Goal: Task Accomplishment & Management: Manage account settings

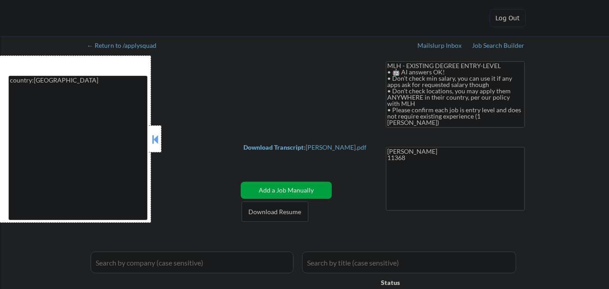
select select ""applied""
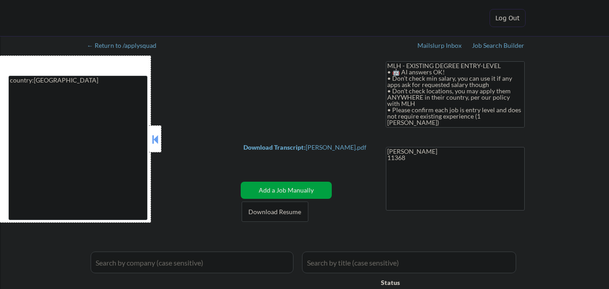
select select ""applied""
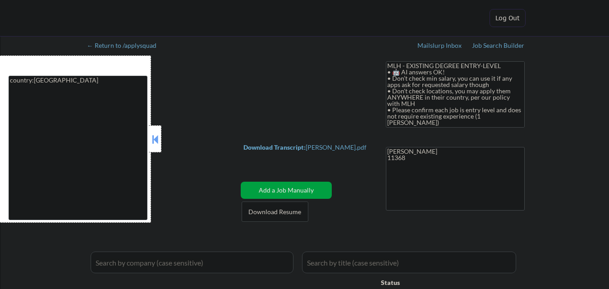
select select ""applied""
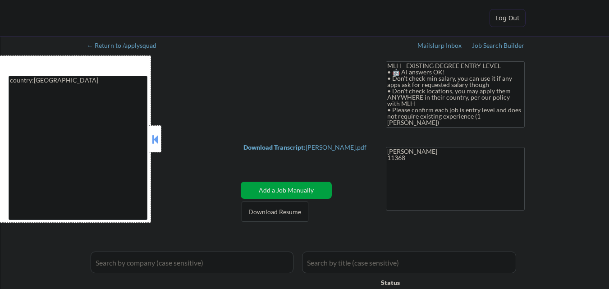
select select ""excluded__other_""
select select ""pending""
select select ""excluded__expired_""
select select ""excluded__bad_match_""
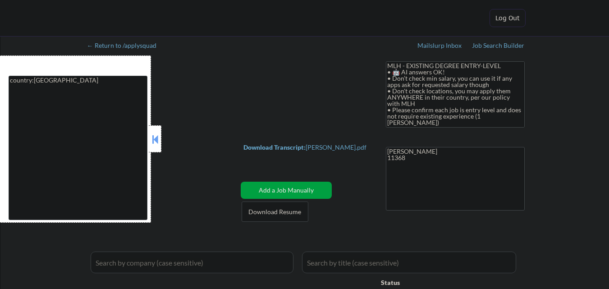
select select ""pending""
select select ""excluded__bad_match_""
select select ""pending""
select select ""excluded__expired_""
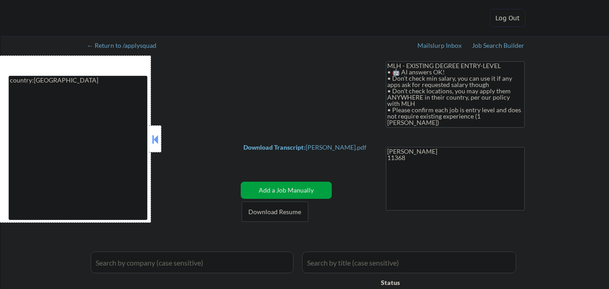
select select ""excluded__expired_""
select select ""pending""
select select ""excluded__bad_match_""
select select ""excluded__expired_""
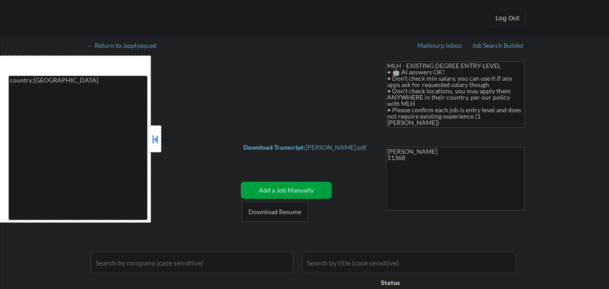
select select ""pending""
select select ""excluded__bad_match_""
select select ""pending""
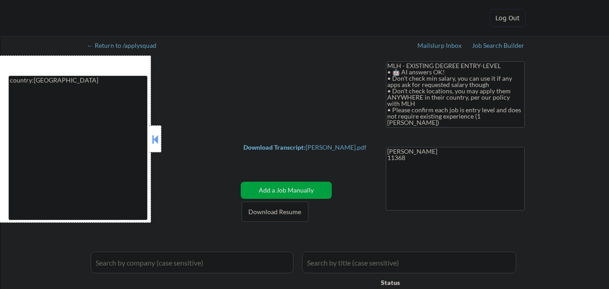
select select ""pending""
select select ""excluded__expired_""
select select ""pending""
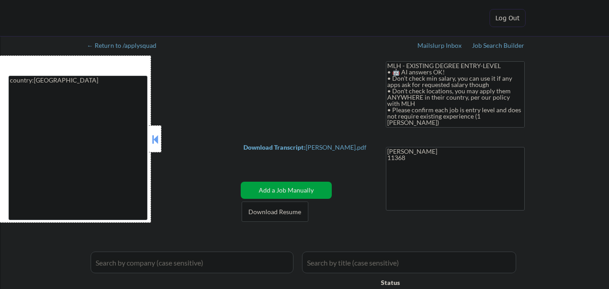
select select ""pending""
select select ""excluded__bad_match_""
select select ""pending""
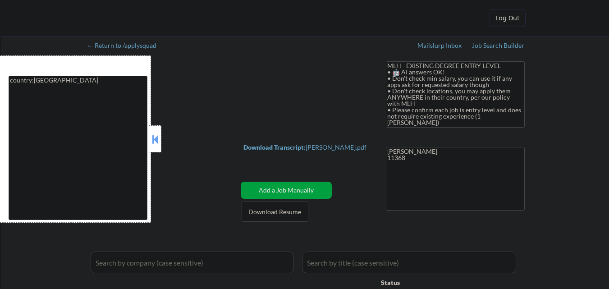
select select ""pending""
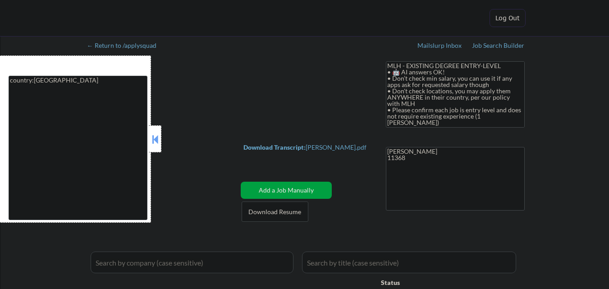
select select ""pending""
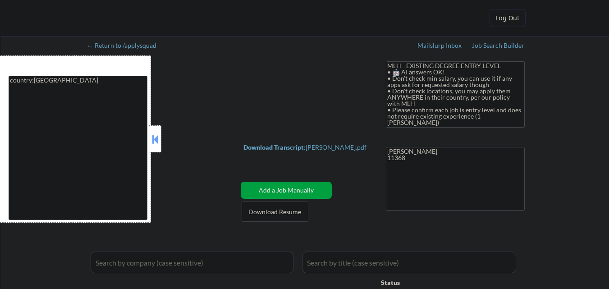
select select ""pending""
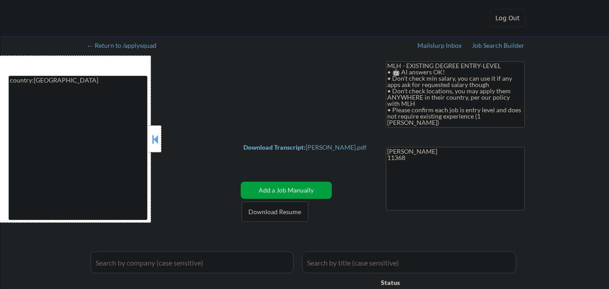
select select ""pending""
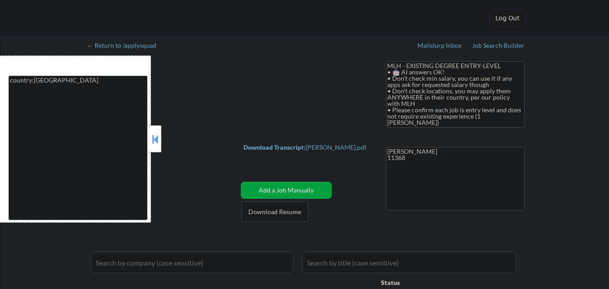
select select ""pending""
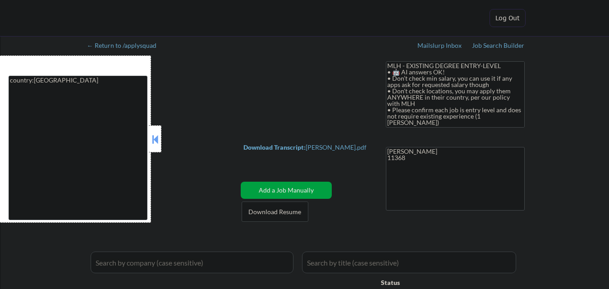
select select ""pending""
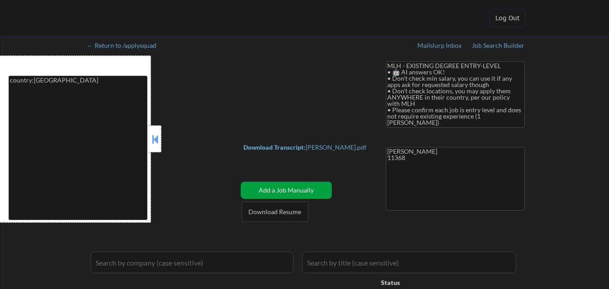
select select ""pending""
select select ""excluded__expired_""
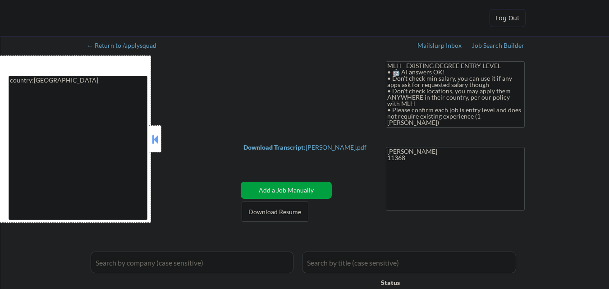
select select ""excluded__expired_""
select select ""pending""
select select ""excluded__bad_match_""
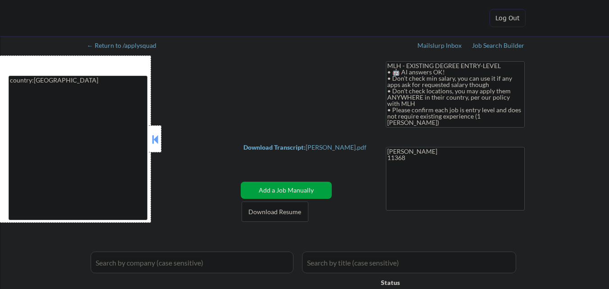
select select ""pending""
select select ""excluded__expired_""
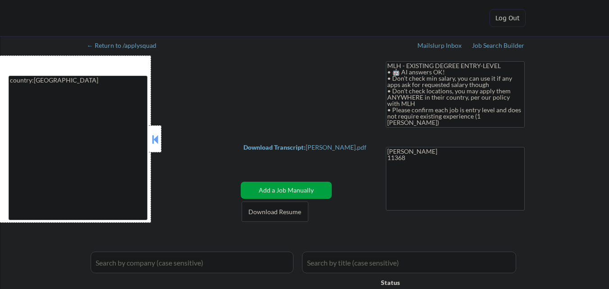
select select ""excluded__expired_""
select select ""pending""
select select ""excluded__bad_match_""
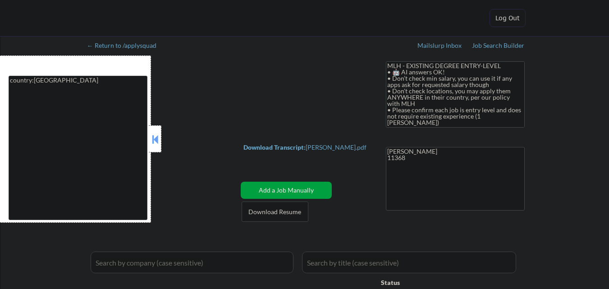
select select ""excluded__expired_""
select select ""excluded__bad_match_""
select select ""pending""
select select ""excluded__bad_match_""
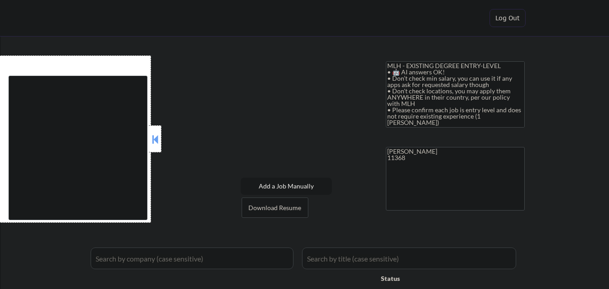
type textarea "country:[GEOGRAPHIC_DATA]"
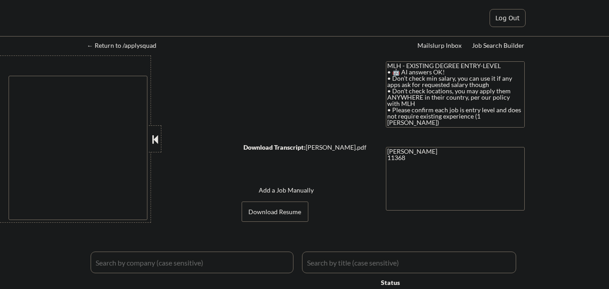
select select ""applied""
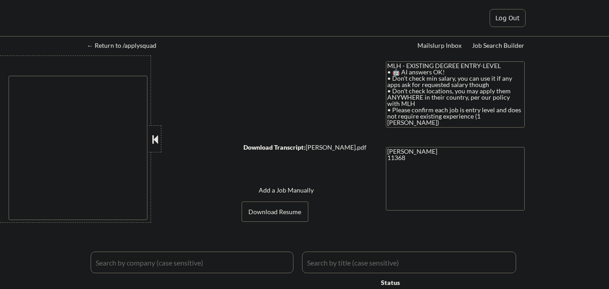
select select ""applied""
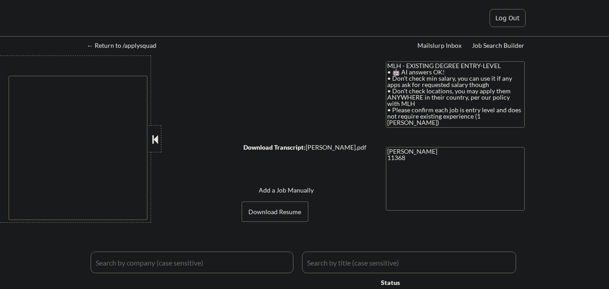
select select ""applied""
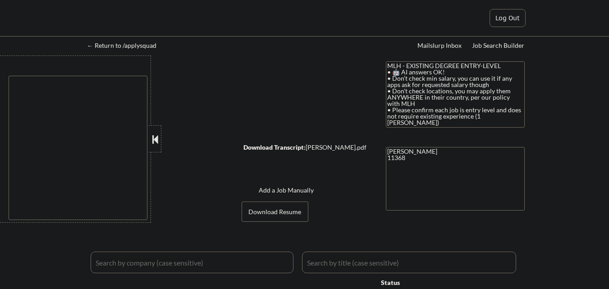
select select ""excluded__other_""
select select ""pending""
select select ""excluded__expired_""
select select ""excluded__bad_match_""
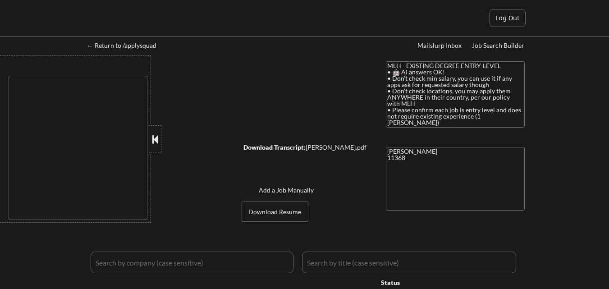
select select ""pending""
select select ""excluded__bad_match_""
select select ""pending""
select select ""excluded__expired_""
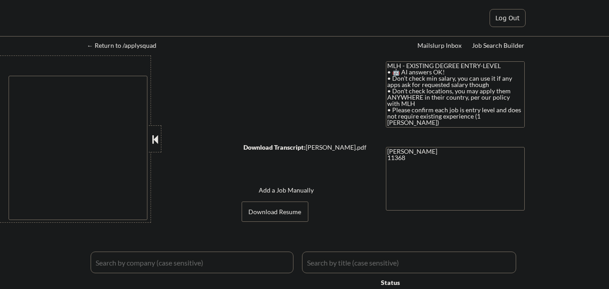
select select ""excluded__expired_""
select select ""pending""
select select ""excluded__bad_match_""
select select ""excluded__expired_""
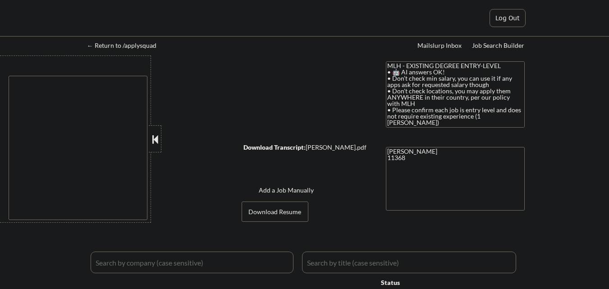
select select ""pending""
select select ""excluded__bad_match_""
select select ""pending""
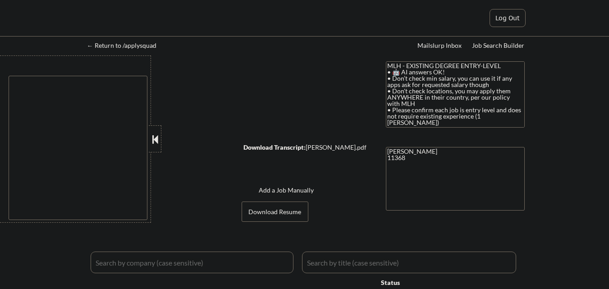
select select ""pending""
select select ""excluded__expired_""
select select ""pending""
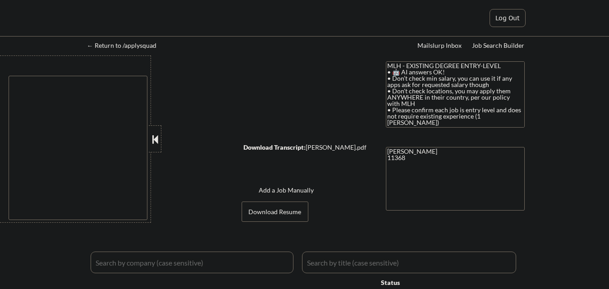
select select ""pending""
select select ""excluded__bad_match_""
select select ""pending""
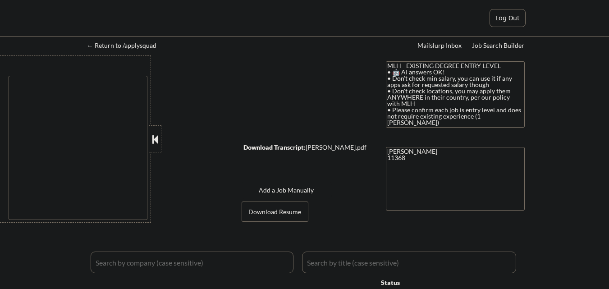
select select ""pending""
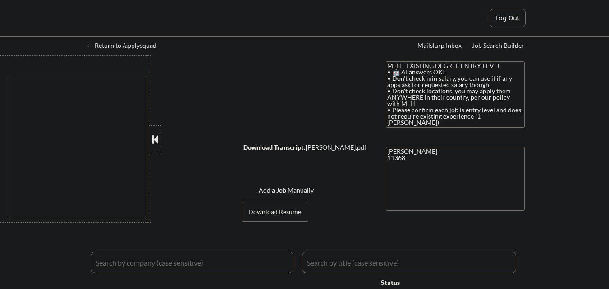
select select ""pending""
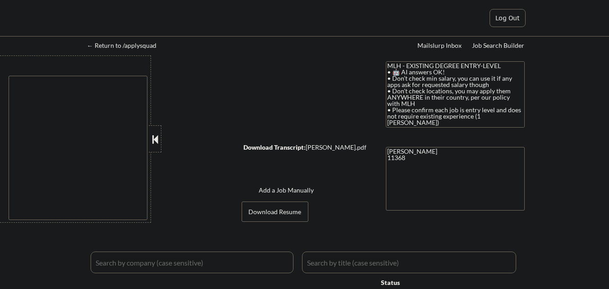
select select ""pending""
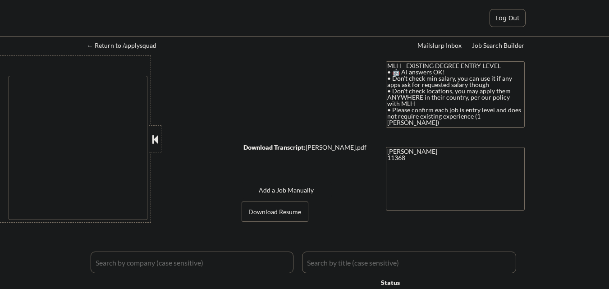
select select ""pending""
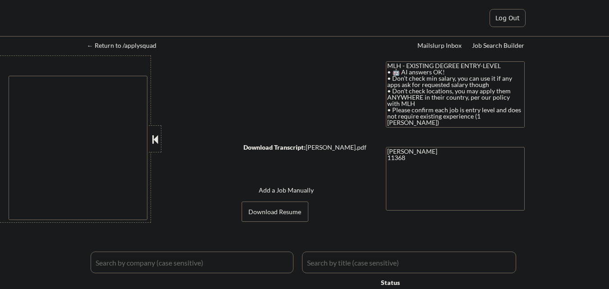
select select ""pending""
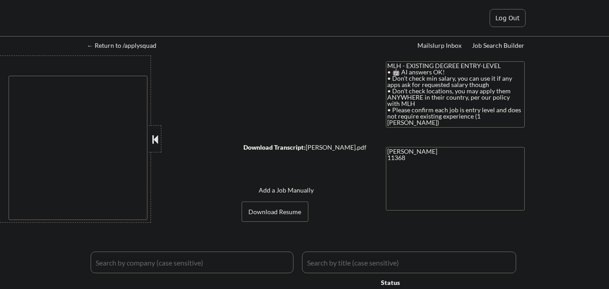
select select ""pending""
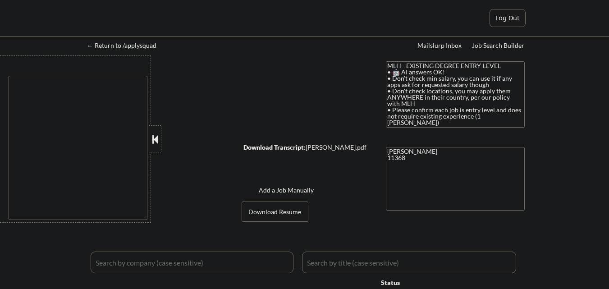
select select ""pending""
select select ""excluded__expired_""
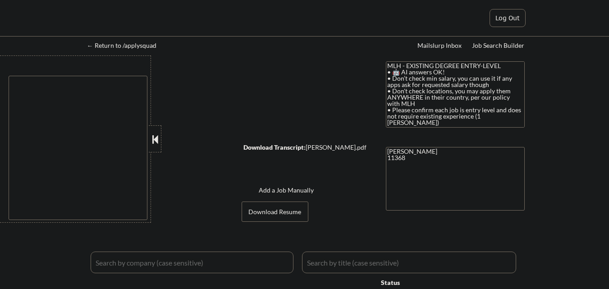
select select ""excluded__expired_""
select select ""pending""
select select ""excluded__bad_match_""
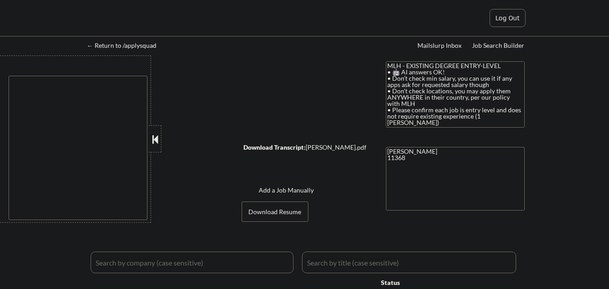
select select ""pending""
select select ""excluded__expired_""
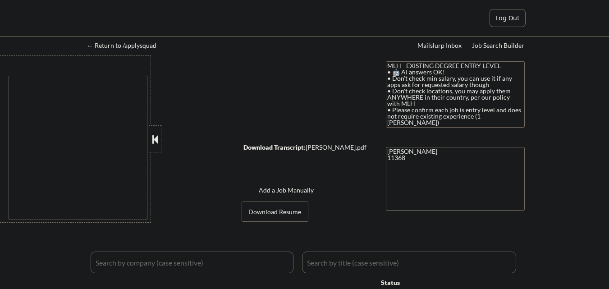
select select ""excluded__expired_""
select select ""pending""
select select ""excluded__bad_match_""
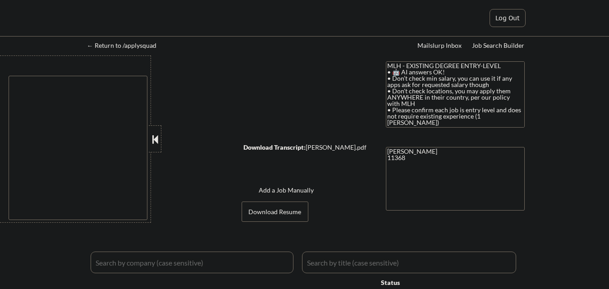
select select ""excluded__expired_""
select select ""excluded__bad_match_""
select select ""pending""
select select ""excluded__bad_match_""
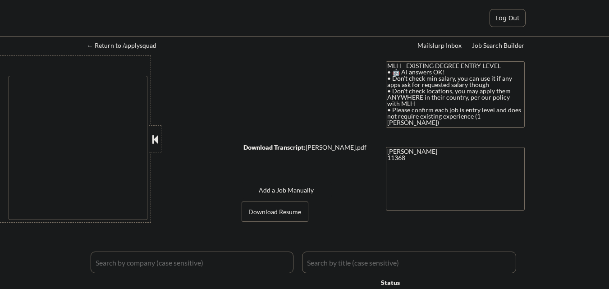
type textarea "country:[GEOGRAPHIC_DATA]"
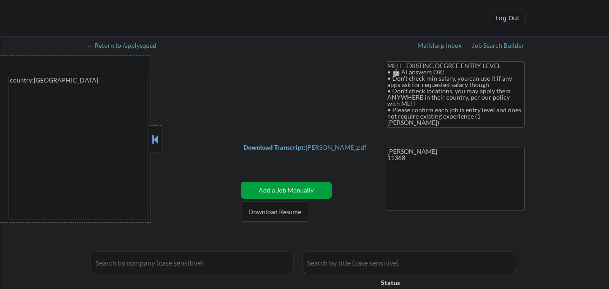
select select ""applied""
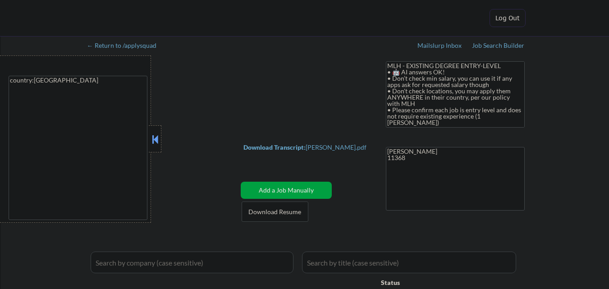
select select ""applied""
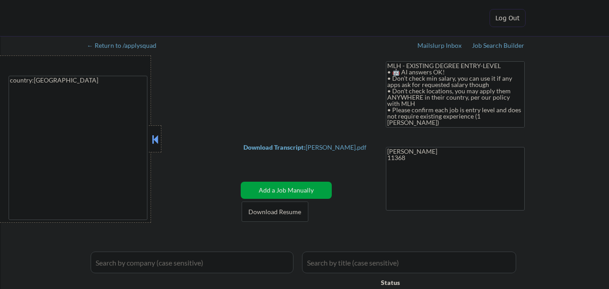
select select ""applied""
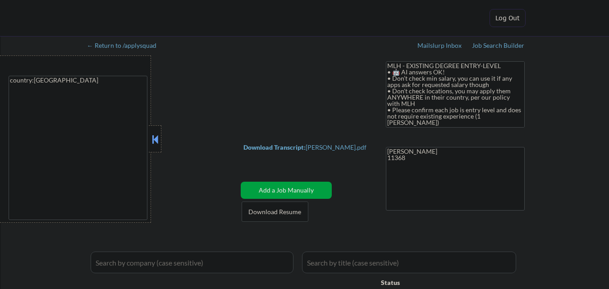
select select ""excluded__other_""
select select ""pending""
select select ""excluded__expired_""
select select ""excluded__bad_match_""
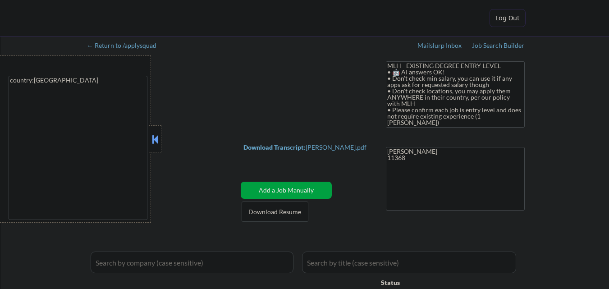
select select ""pending""
select select ""excluded__bad_match_""
select select ""pending""
select select ""excluded__expired_""
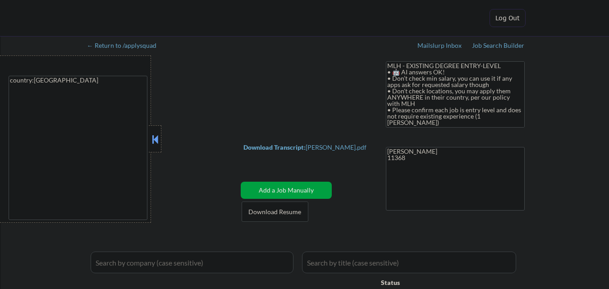
select select ""excluded__expired_""
select select ""pending""
select select ""excluded__bad_match_""
select select ""excluded__expired_""
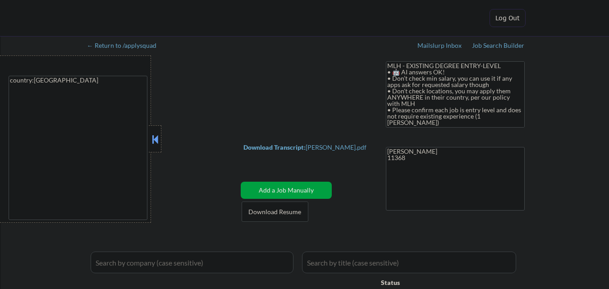
select select ""pending""
select select ""excluded__bad_match_""
select select ""pending""
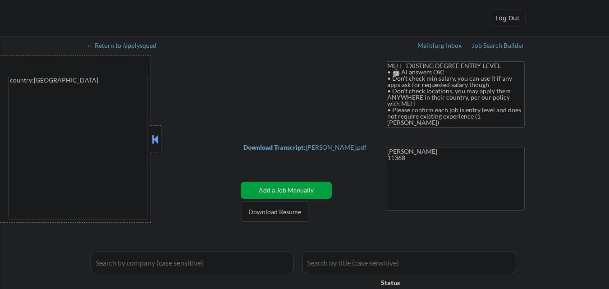
select select ""pending""
select select ""excluded__expired_""
select select ""pending""
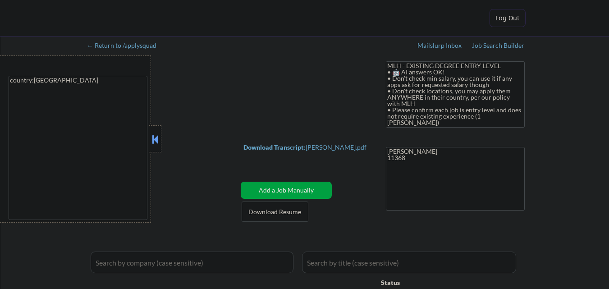
select select ""pending""
select select ""excluded__bad_match_""
select select ""pending""
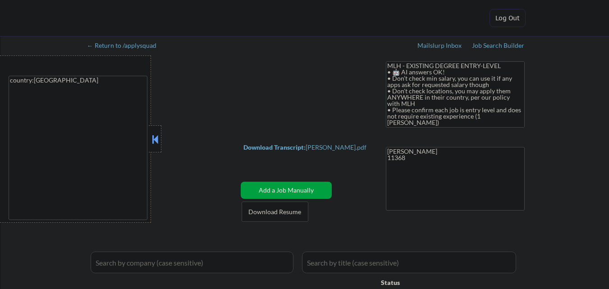
select select ""pending""
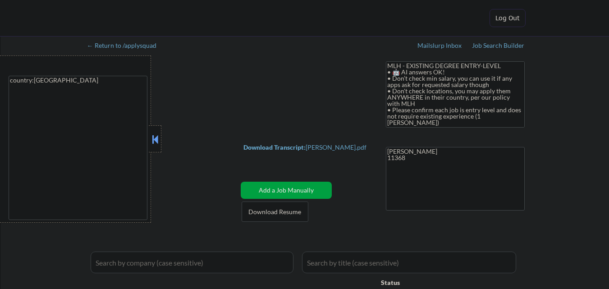
select select ""pending""
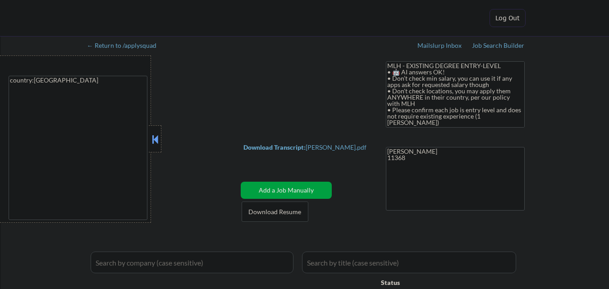
select select ""pending""
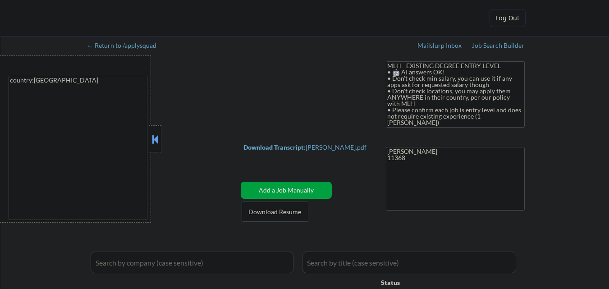
select select ""pending""
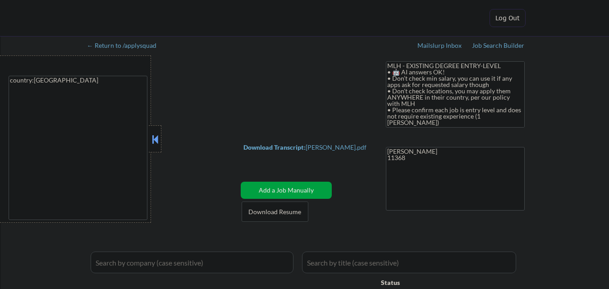
select select ""pending""
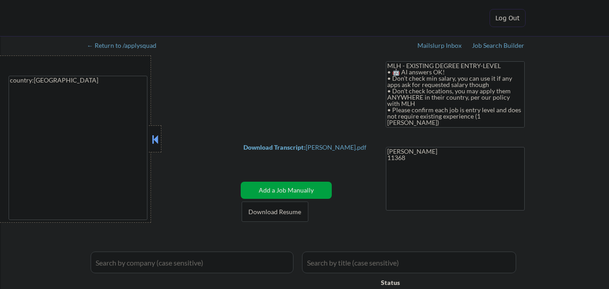
select select ""pending""
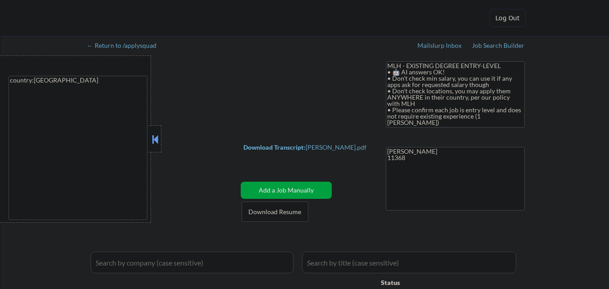
select select ""pending""
select select ""excluded__expired_""
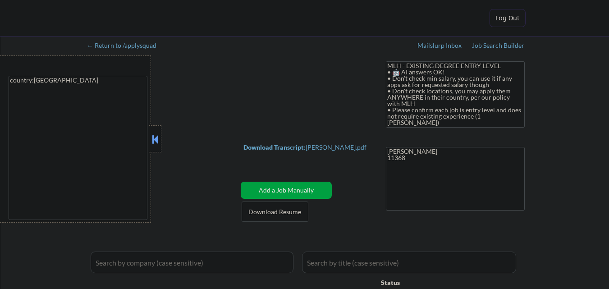
select select ""excluded__expired_""
select select ""pending""
select select ""excluded__bad_match_""
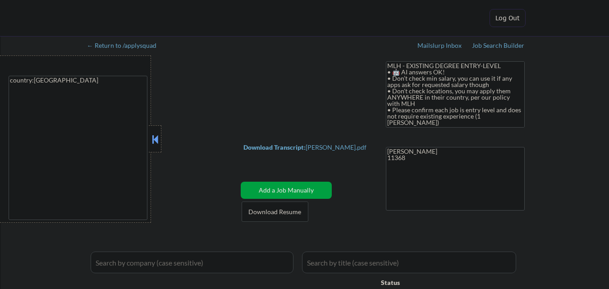
select select ""pending""
select select ""excluded__expired_""
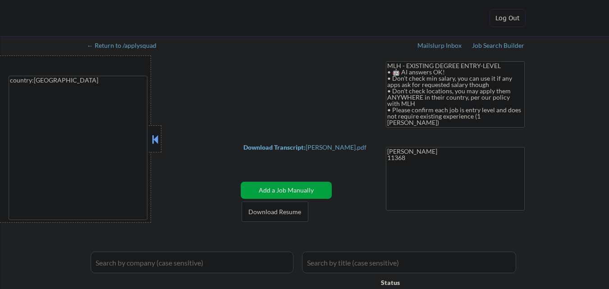
select select ""excluded__expired_""
select select ""pending""
select select ""excluded__bad_match_""
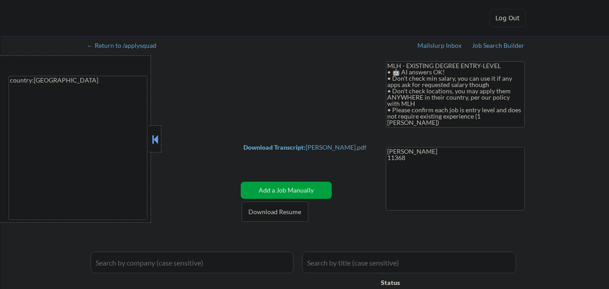
select select ""excluded__expired_""
select select ""excluded__bad_match_""
select select ""pending""
select select ""excluded__bad_match_""
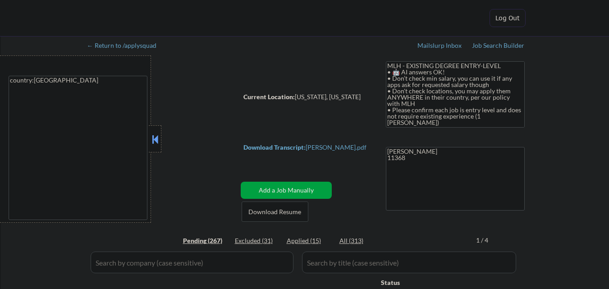
select select ""pending""
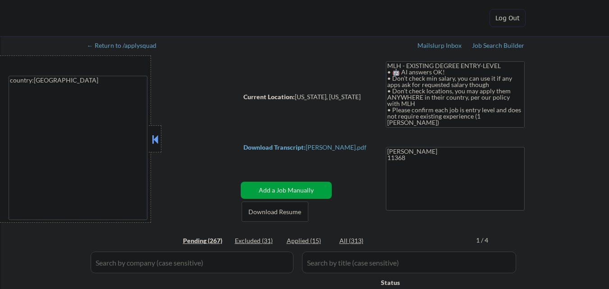
select select ""pending""
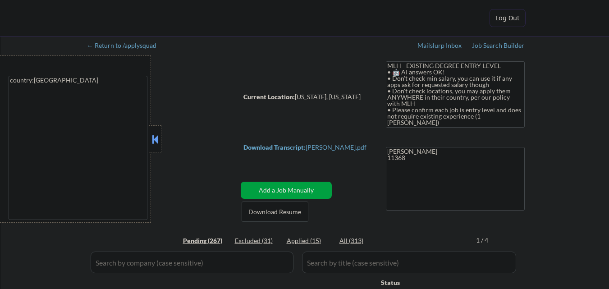
select select ""pending""
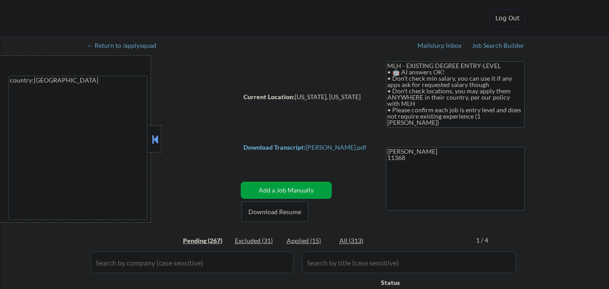
select select ""pending""
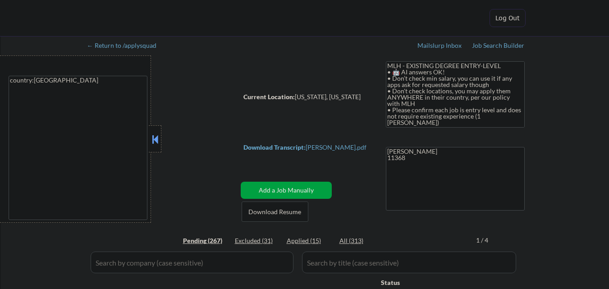
select select ""pending""
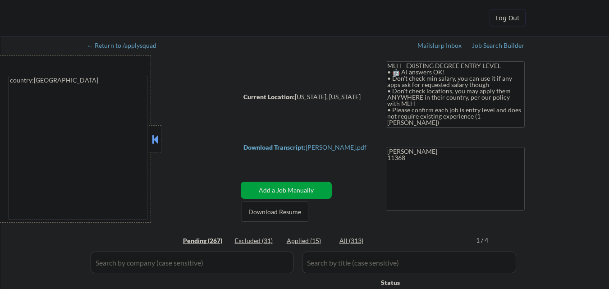
select select ""pending""
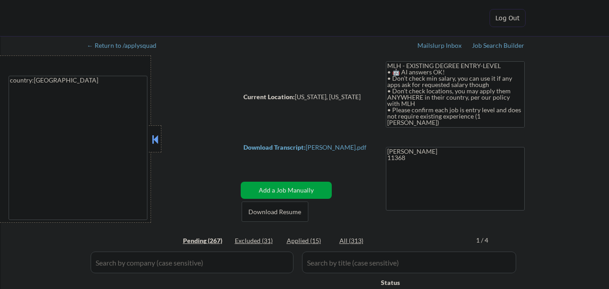
select select ""pending""
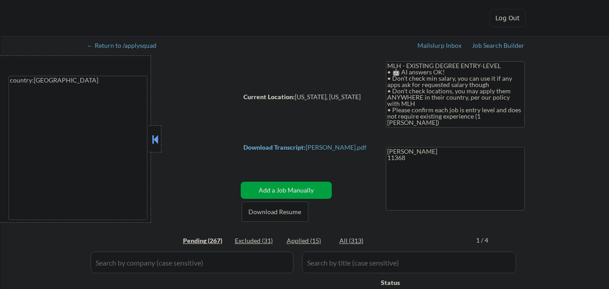
select select ""pending""
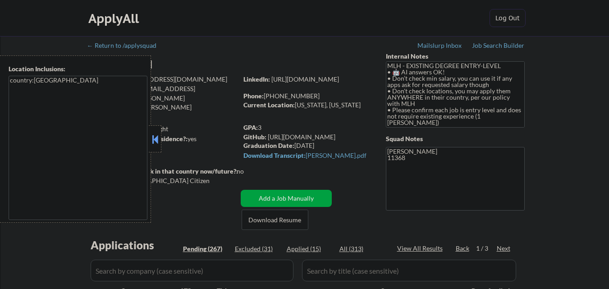
click at [156, 137] on button at bounding box center [155, 140] width 10 height 14
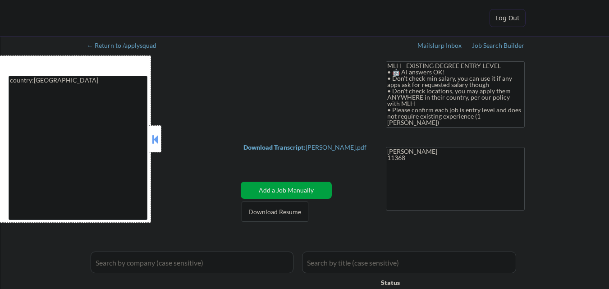
select select ""applied""
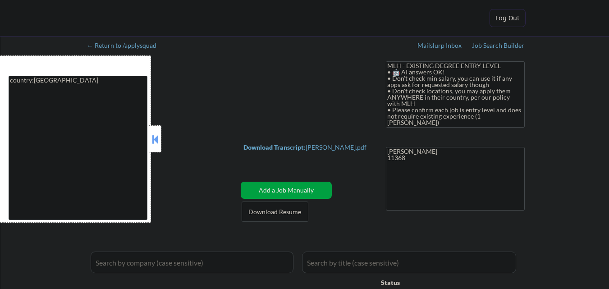
select select ""applied""
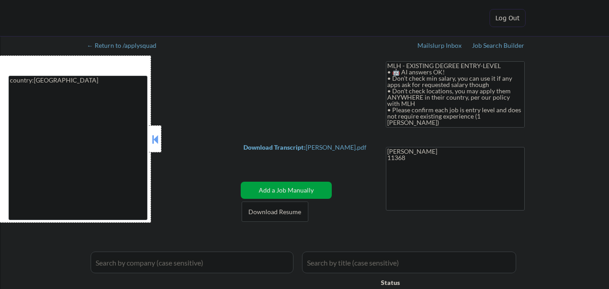
select select ""applied""
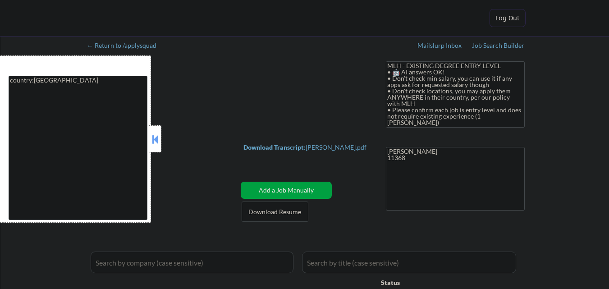
select select ""excluded__other_""
select select ""pending""
select select ""excluded__expired_""
select select ""excluded__bad_match_""
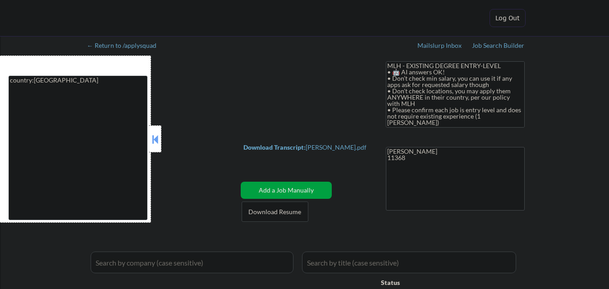
select select ""pending""
select select ""excluded__bad_match_""
select select ""pending""
select select ""excluded__expired_""
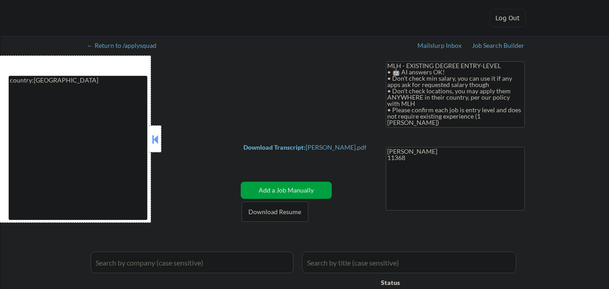
select select ""excluded__expired_""
select select ""pending""
select select ""excluded__bad_match_""
select select ""excluded__expired_""
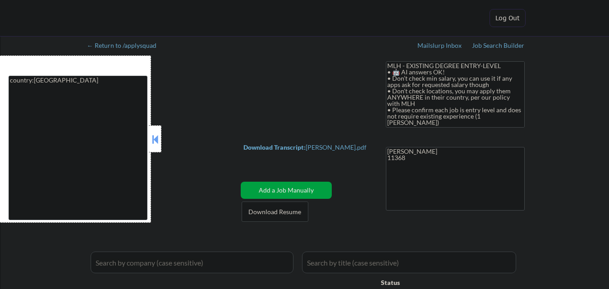
select select ""pending""
select select ""excluded__bad_match_""
select select ""pending""
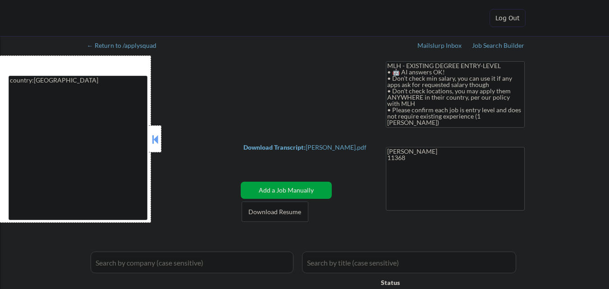
select select ""pending""
select select ""excluded__expired_""
select select ""pending""
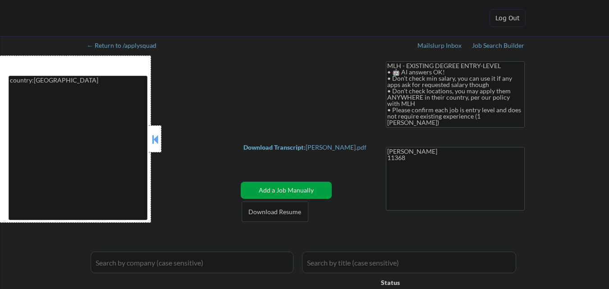
select select ""pending""
select select ""excluded__bad_match_""
select select ""pending""
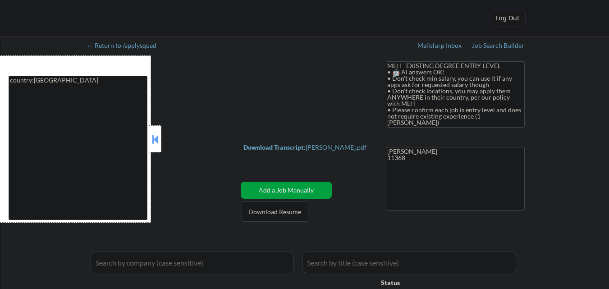
select select ""pending""
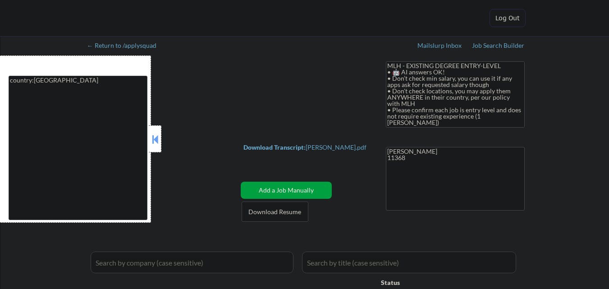
select select ""pending""
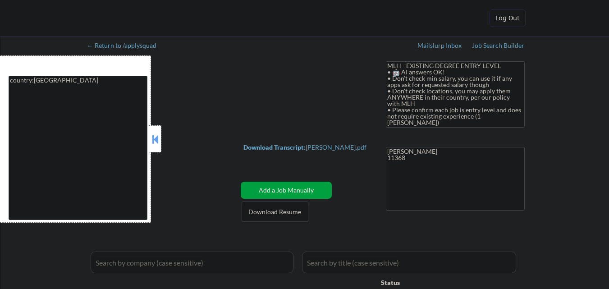
select select ""pending""
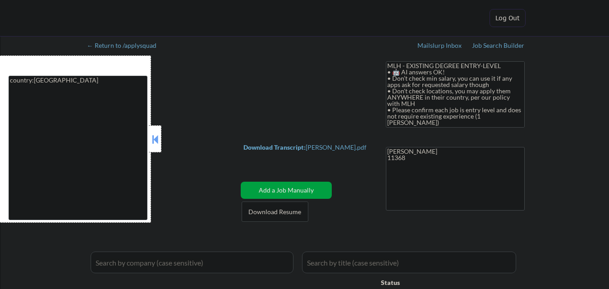
select select ""pending""
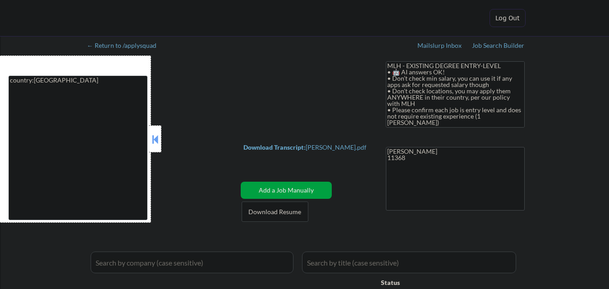
select select ""pending""
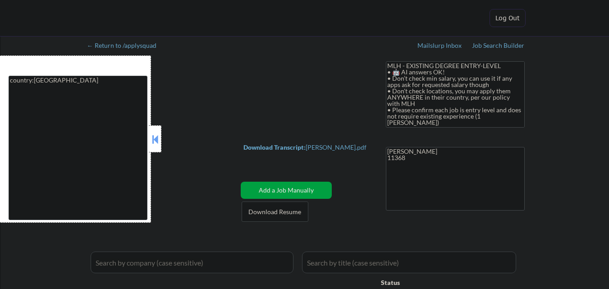
select select ""pending""
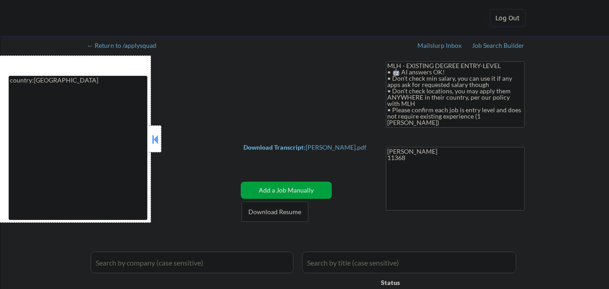
select select ""pending""
select select ""excluded__expired_""
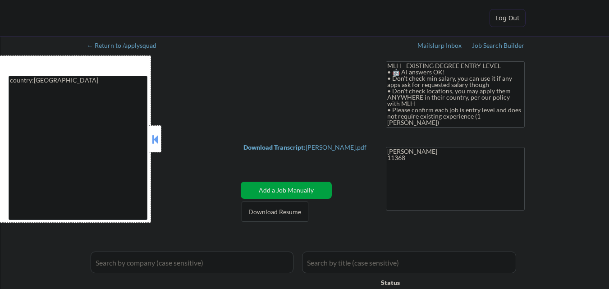
select select ""excluded__expired_""
select select ""pending""
select select ""excluded__bad_match_""
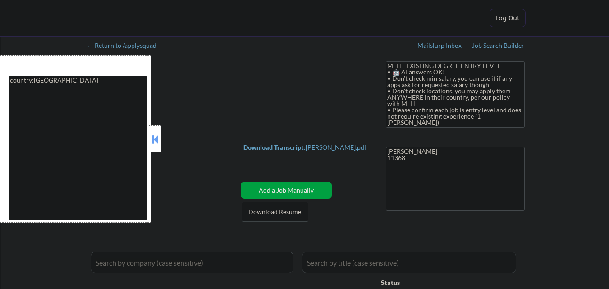
select select ""pending""
select select ""excluded__expired_""
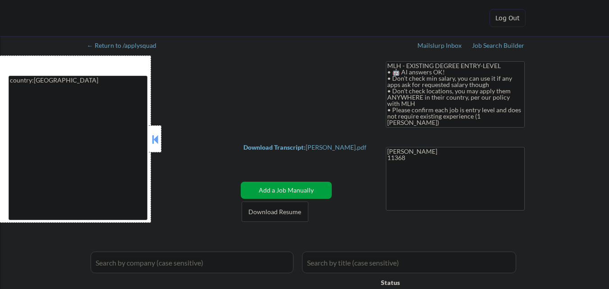
select select ""excluded__expired_""
select select ""pending""
select select ""excluded__bad_match_""
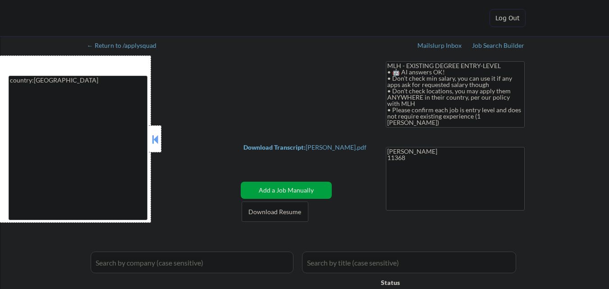
select select ""excluded__expired_""
select select ""excluded__bad_match_""
select select ""pending""
select select ""excluded__bad_match_""
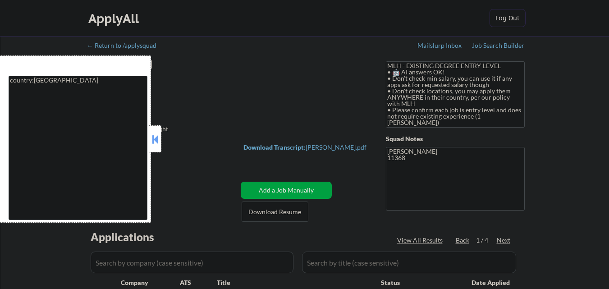
select select ""pending""
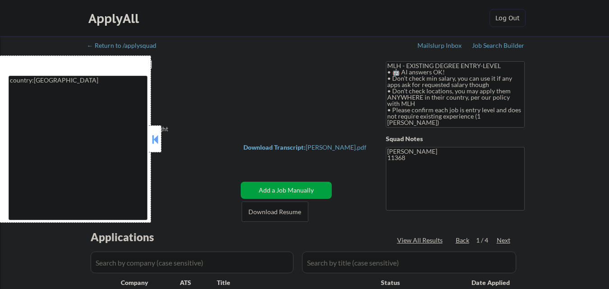
select select ""pending""
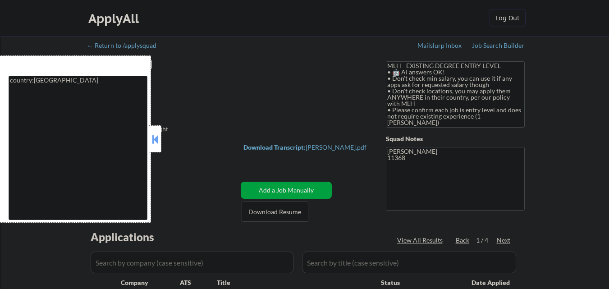
select select ""pending""
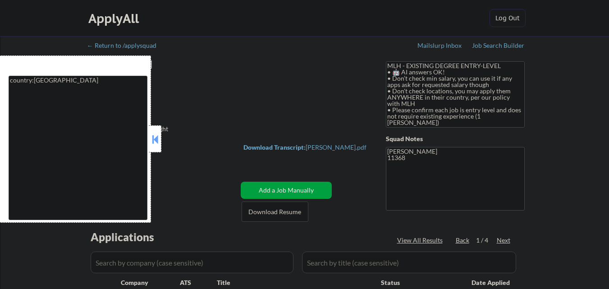
select select ""pending""
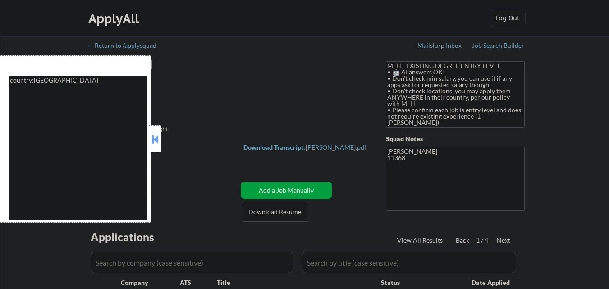
select select ""pending""
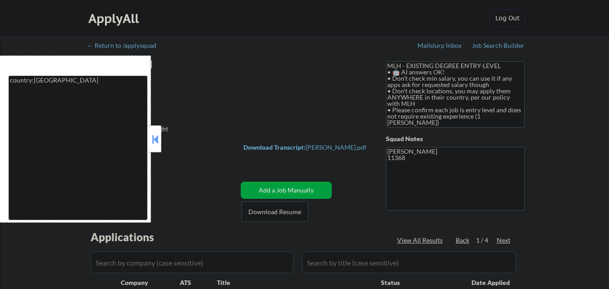
select select ""pending""
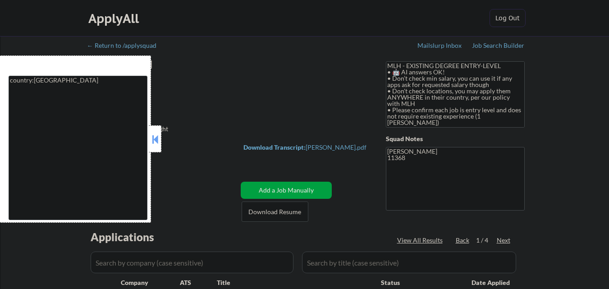
select select ""pending""
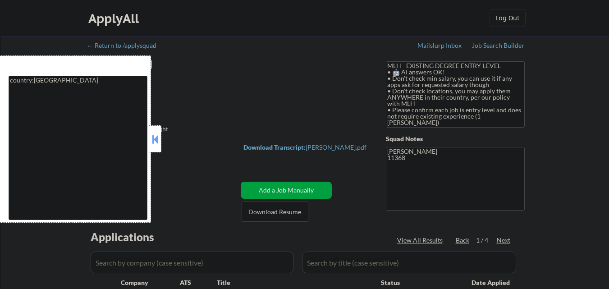
select select ""pending""
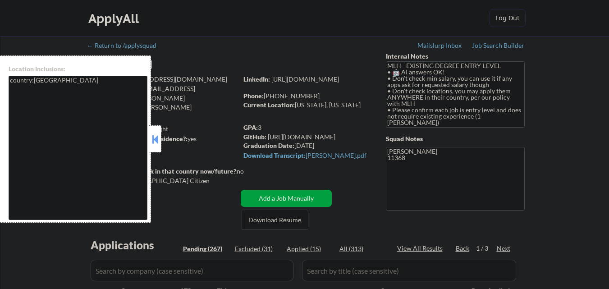
click at [155, 136] on button at bounding box center [155, 140] width 10 height 14
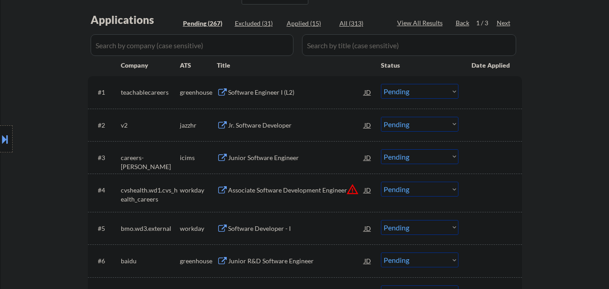
scroll to position [135, 0]
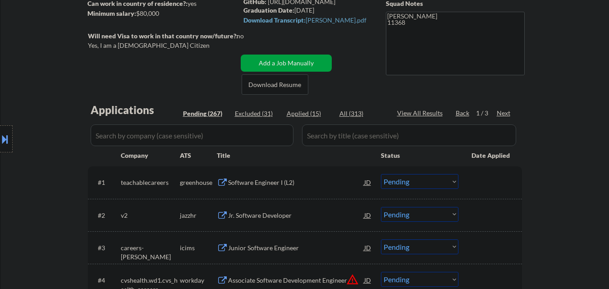
click at [498, 114] on div "Next" at bounding box center [504, 113] width 14 height 9
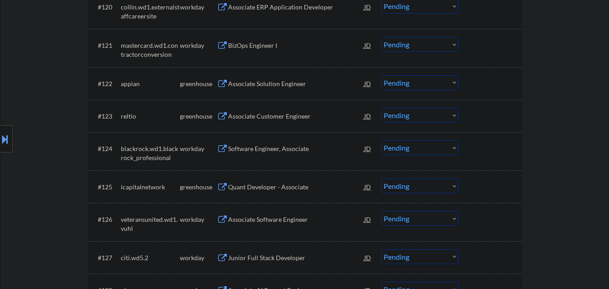
scroll to position [992, 0]
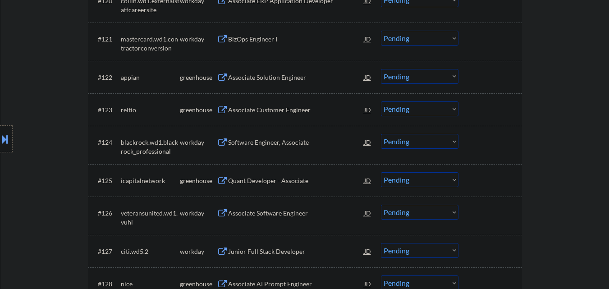
click at [286, 108] on div "Associate Customer Engineer" at bounding box center [296, 110] width 136 height 9
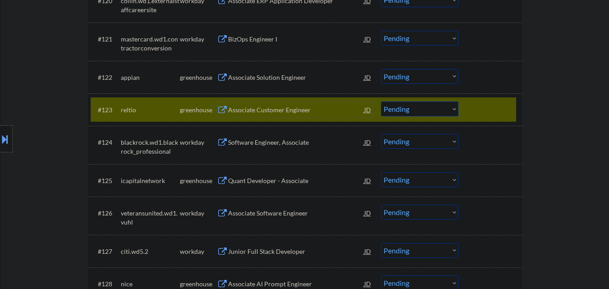
click at [417, 115] on select "Choose an option... Pending Applied Excluded (Questions) Excluded (Expired) Exc…" at bounding box center [420, 108] width 78 height 15
click at [381, 101] on select "Choose an option... Pending Applied Excluded (Questions) Excluded (Expired) Exc…" at bounding box center [420, 108] width 78 height 15
click at [477, 113] on div at bounding box center [492, 109] width 40 height 16
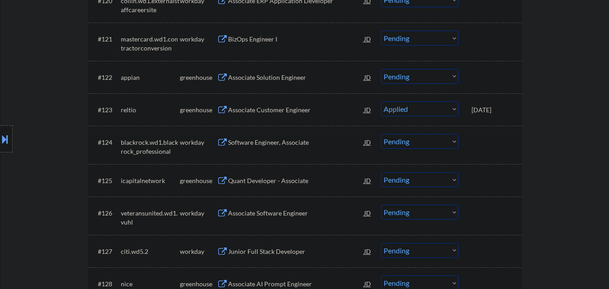
select select ""pending""
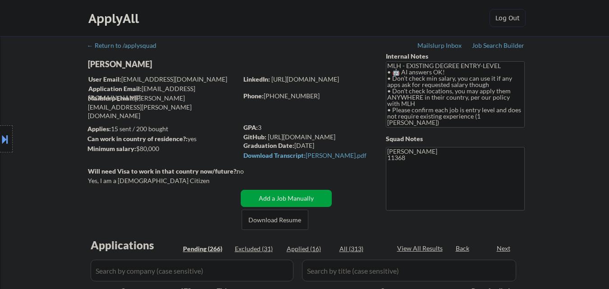
select select ""pending""
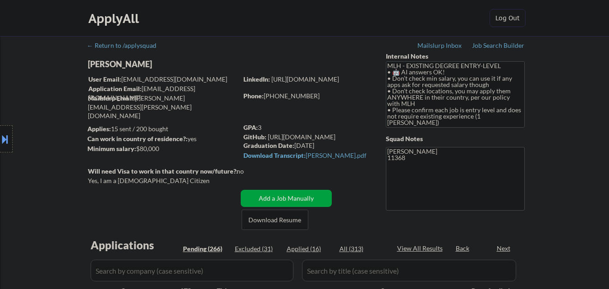
select select ""pending""
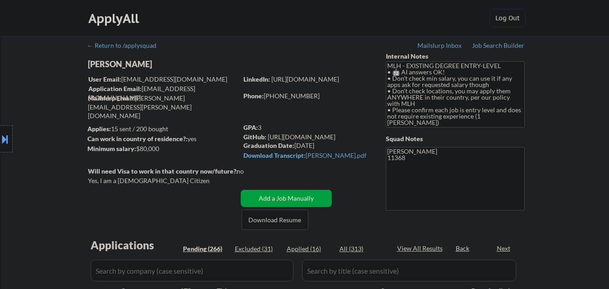
select select ""pending""
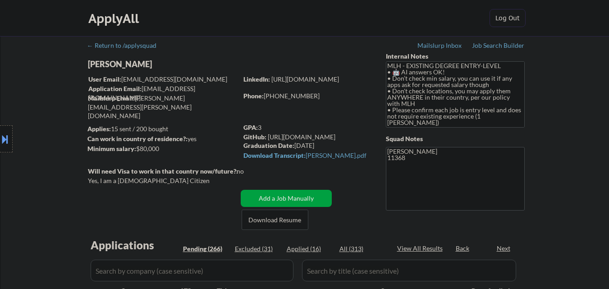
select select ""pending""
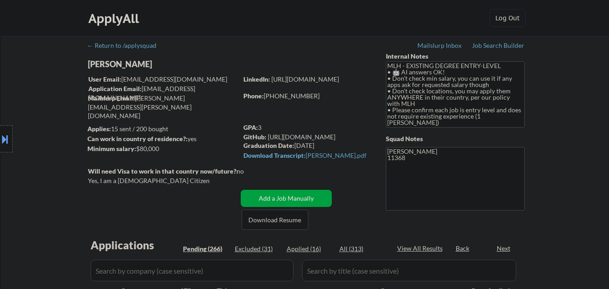
select select ""pending""
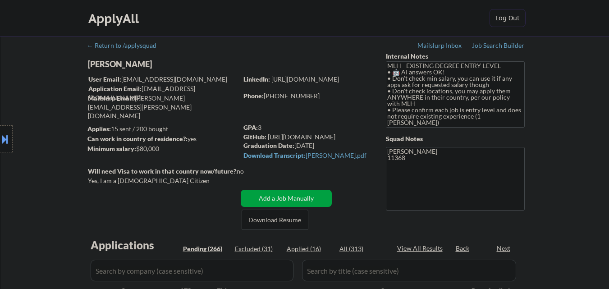
select select ""pending""
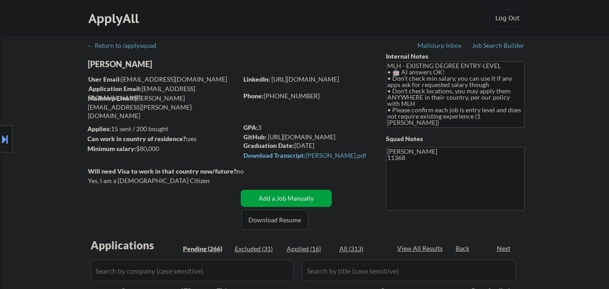
select select ""pending""
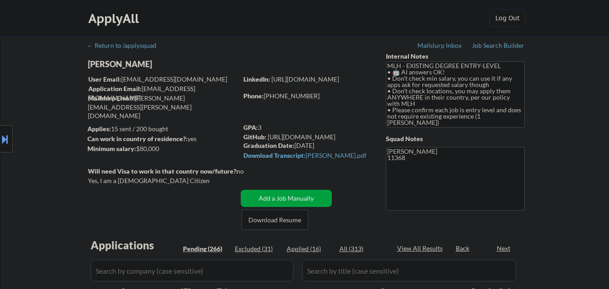
select select ""pending""
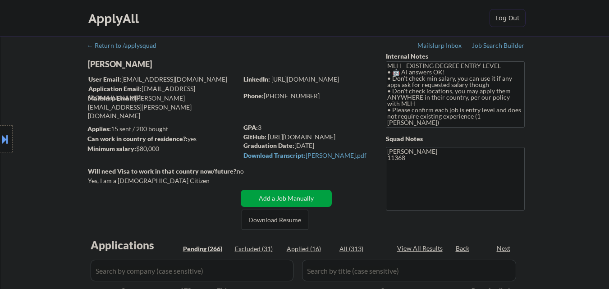
select select ""pending""
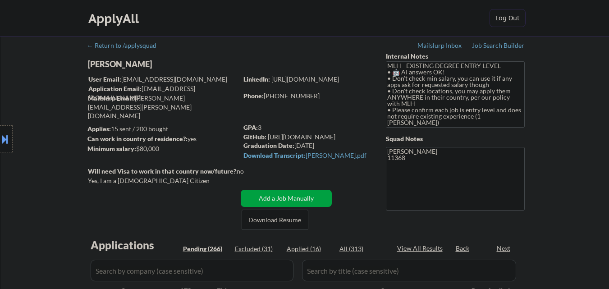
select select ""pending""
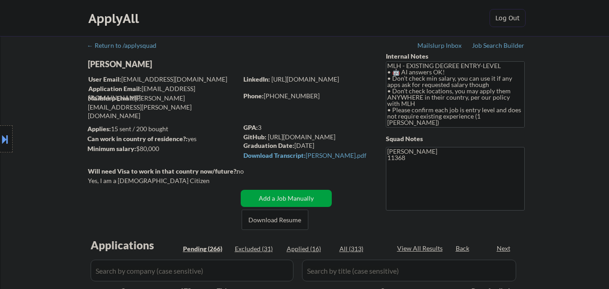
select select ""pending""
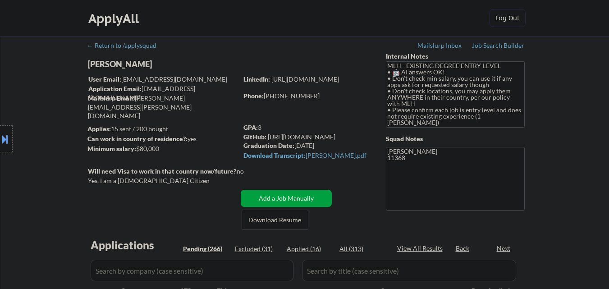
select select ""pending""
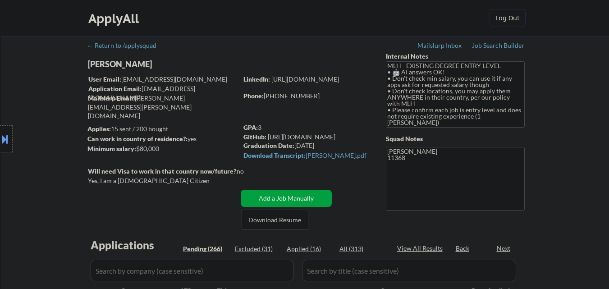
select select ""pending""
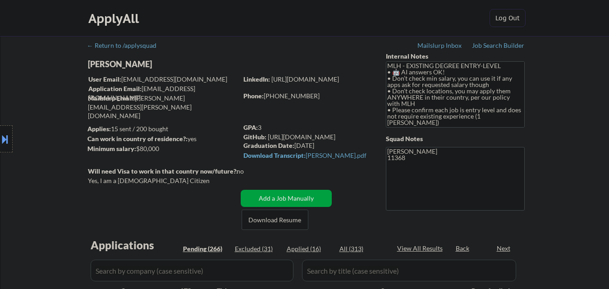
select select ""pending""
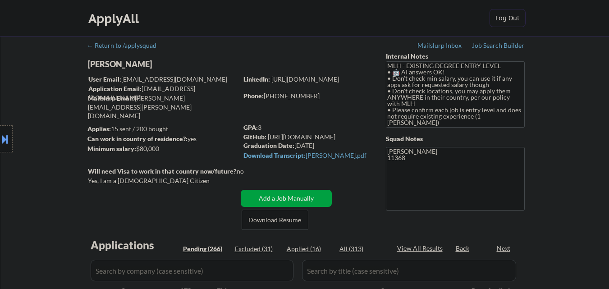
select select ""pending""
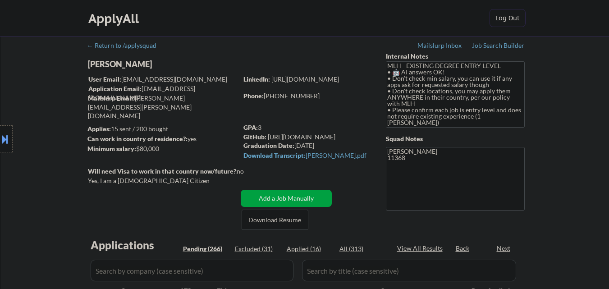
select select ""pending""
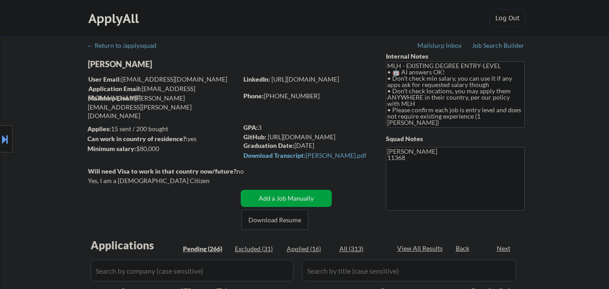
select select ""pending""
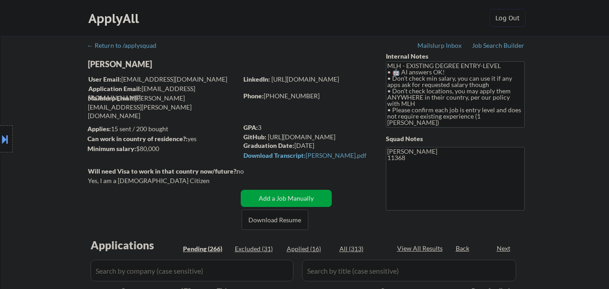
select select ""pending""
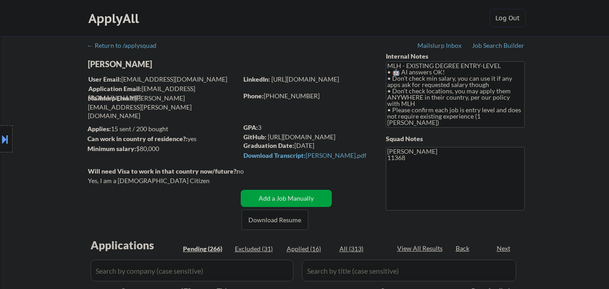
select select ""pending""
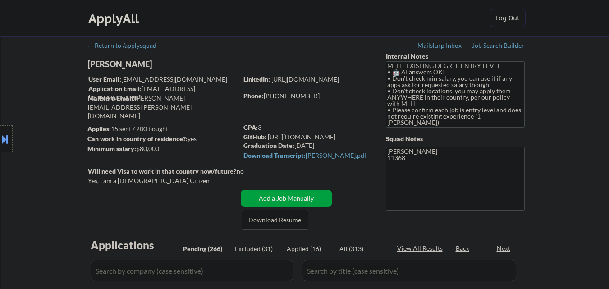
select select ""pending""
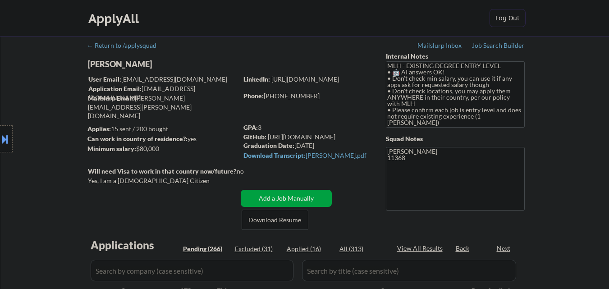
click at [157, 140] on div "Location Inclusions: country:[GEOGRAPHIC_DATA]" at bounding box center [80, 138] width 161 height 167
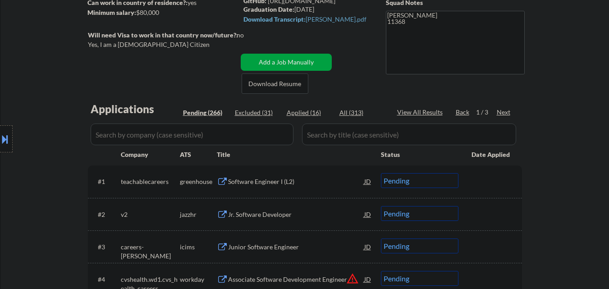
scroll to position [135, 0]
click at [504, 112] on div "Next" at bounding box center [504, 113] width 14 height 9
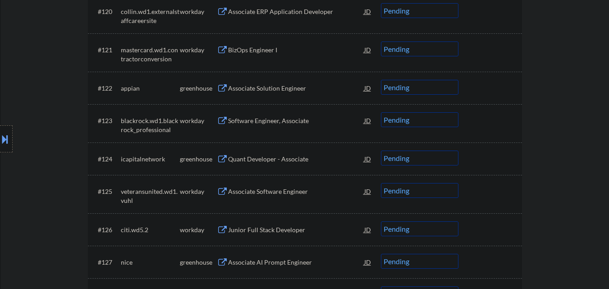
scroll to position [992, 0]
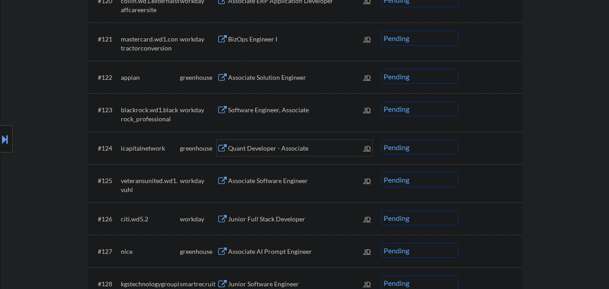
click at [291, 152] on div "Quant Developer - Associate" at bounding box center [296, 148] width 136 height 9
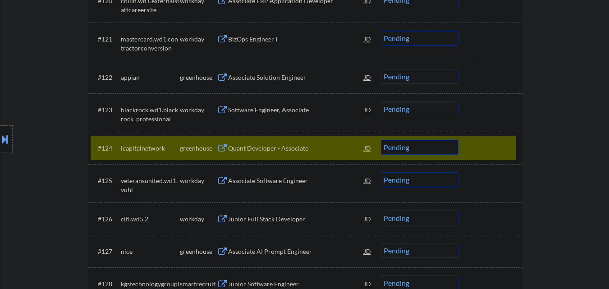
click at [425, 147] on select "Choose an option... Pending Applied Excluded (Questions) Excluded (Expired) Exc…" at bounding box center [420, 147] width 78 height 15
click at [381, 140] on select "Choose an option... Pending Applied Excluded (Questions) Excluded (Expired) Exc…" at bounding box center [420, 147] width 78 height 15
click at [478, 144] on div at bounding box center [492, 148] width 40 height 16
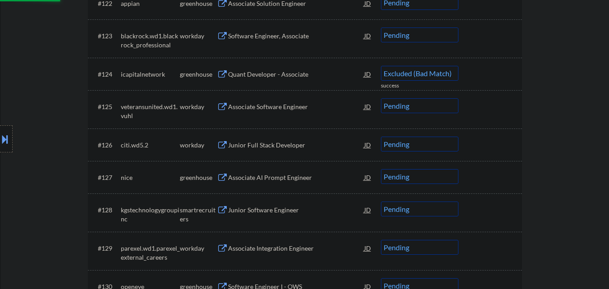
scroll to position [1083, 0]
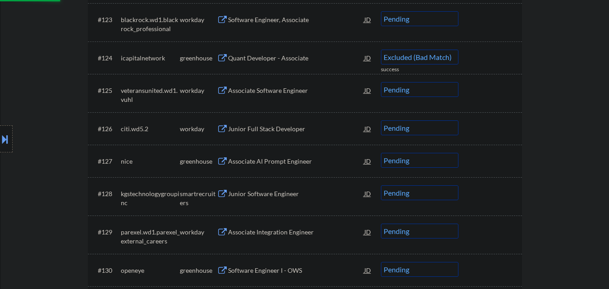
click at [283, 162] on div "Associate AI Prompt Engineer" at bounding box center [296, 161] width 136 height 9
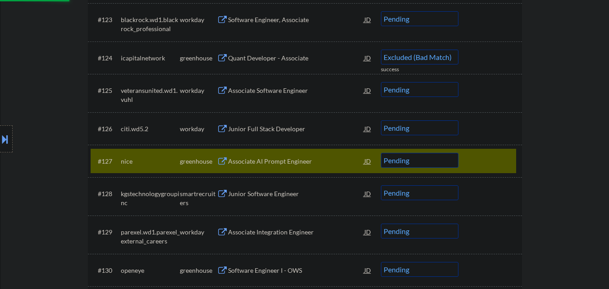
select select ""pending""
